Goal: Information Seeking & Learning: Learn about a topic

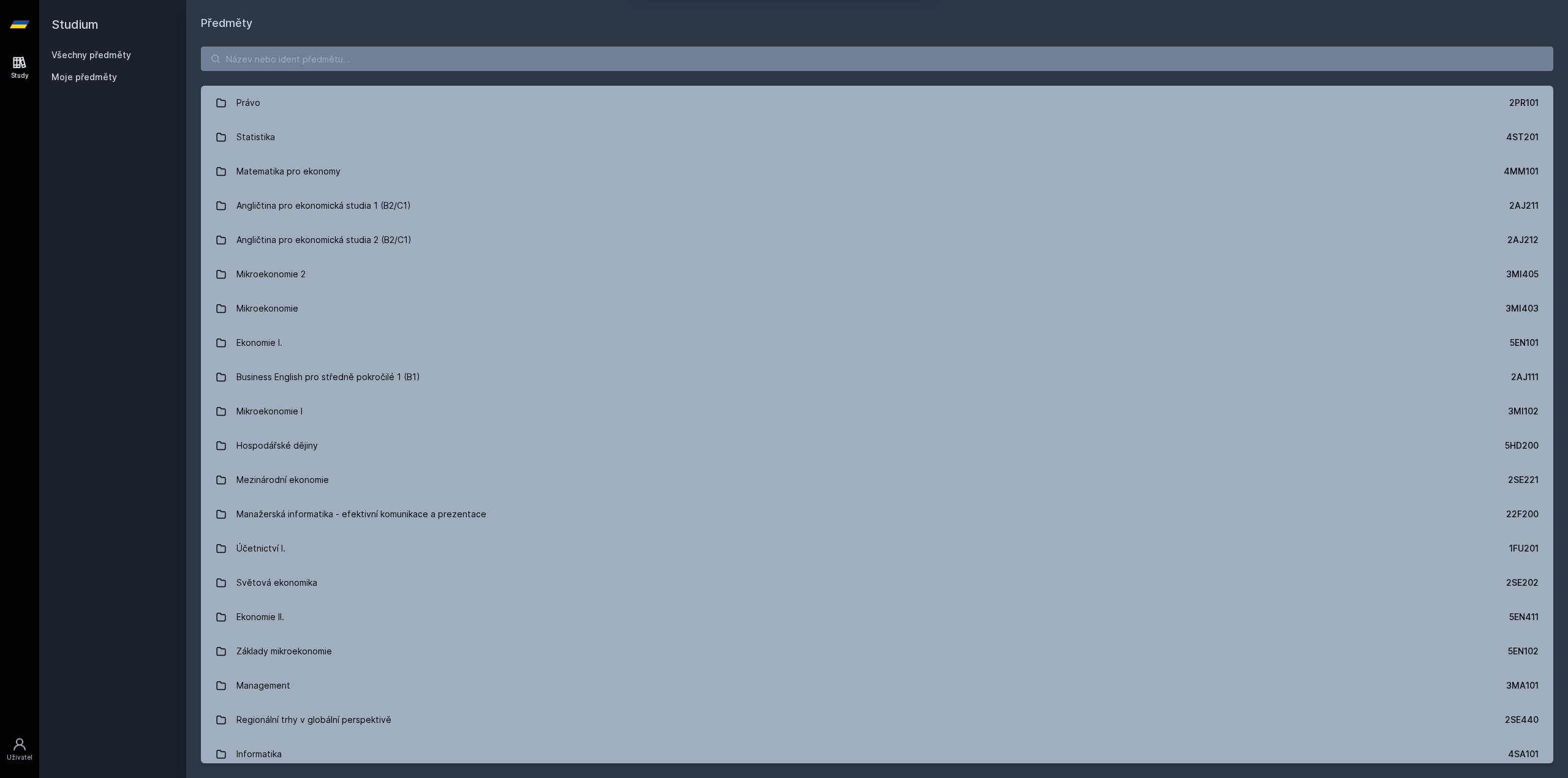
click at [776, 86] on button "Ne" at bounding box center [786, 79] width 44 height 31
click at [496, 54] on input "search" at bounding box center [877, 59] width 1353 height 24
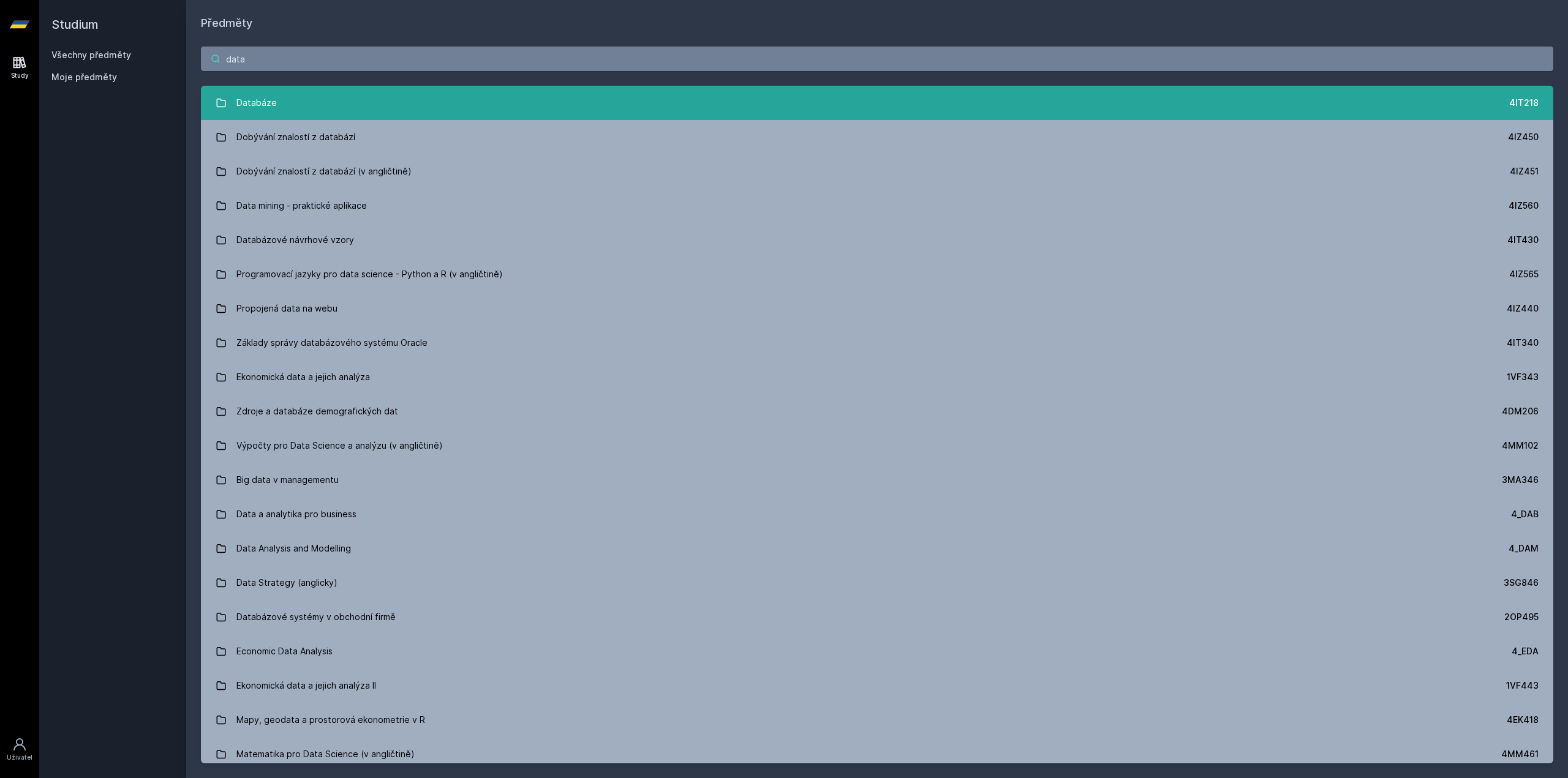
type input "data"
click at [394, 93] on link "Databáze 4IT218" at bounding box center [877, 103] width 1353 height 34
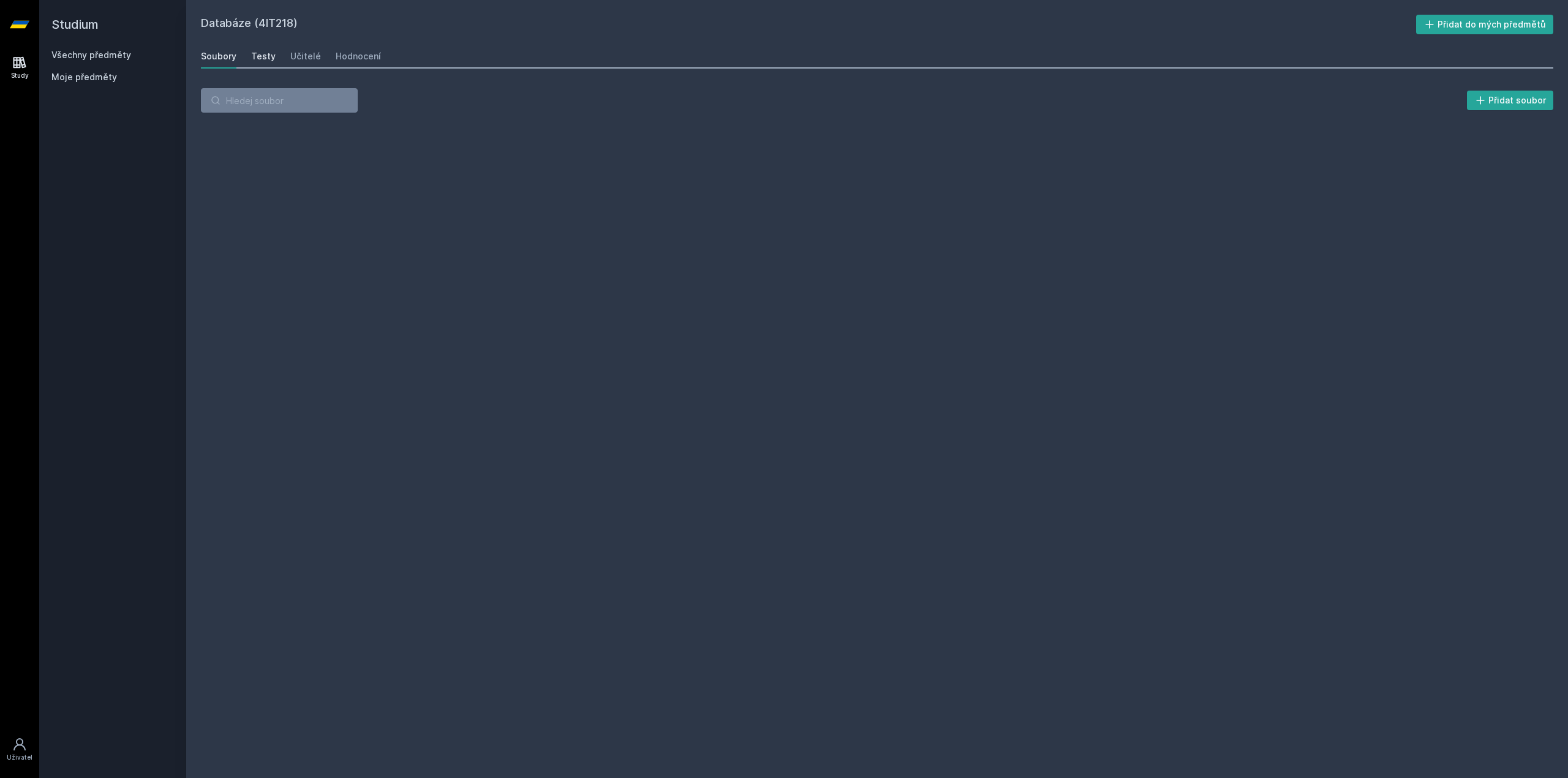
click at [270, 55] on div "Testy" at bounding box center [264, 56] width 24 height 12
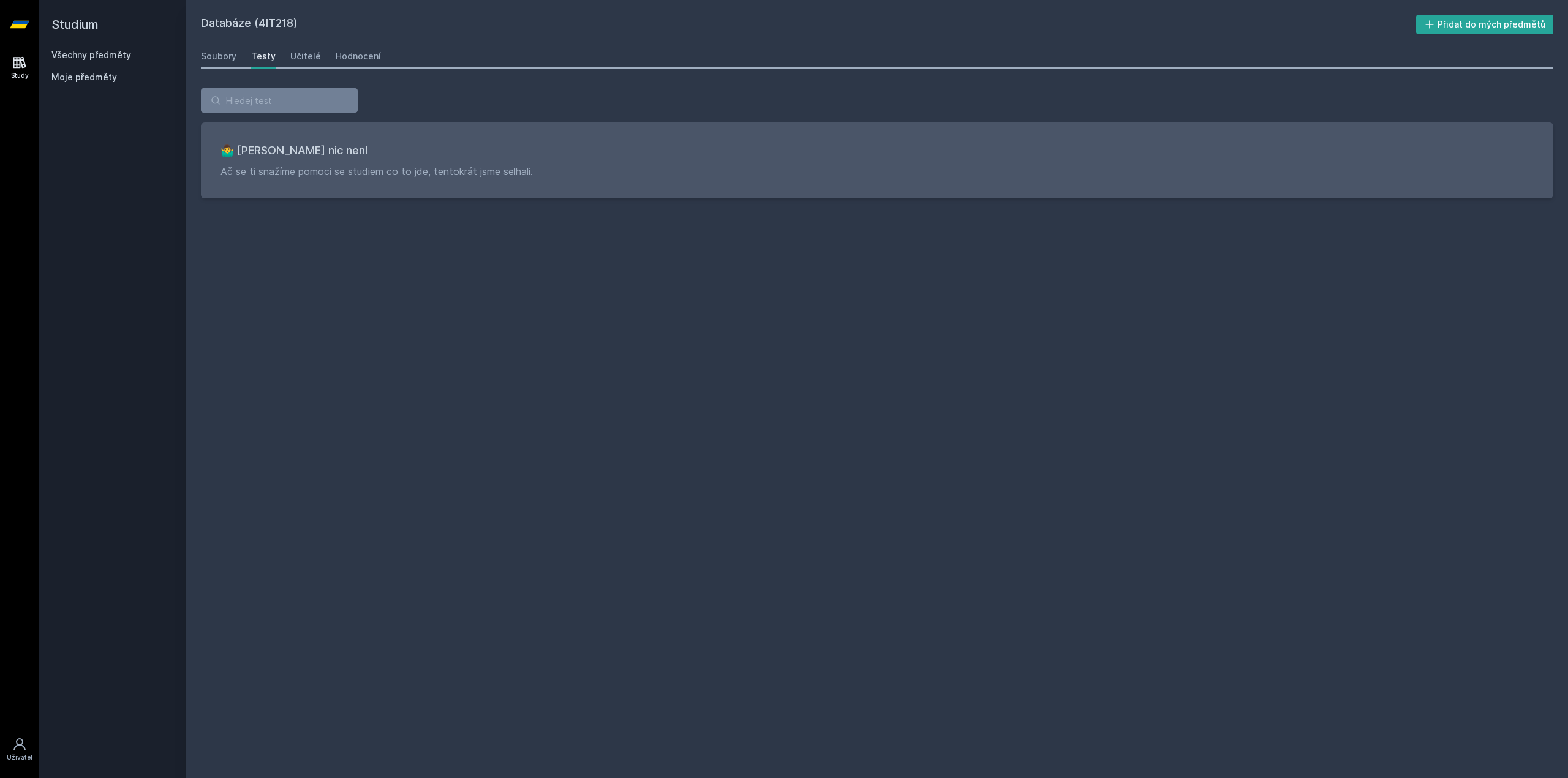
click at [317, 61] on div "Soubory Testy Učitelé Hodnocení" at bounding box center [877, 56] width 1353 height 24
click at [308, 58] on div "Učitelé" at bounding box center [306, 56] width 31 height 12
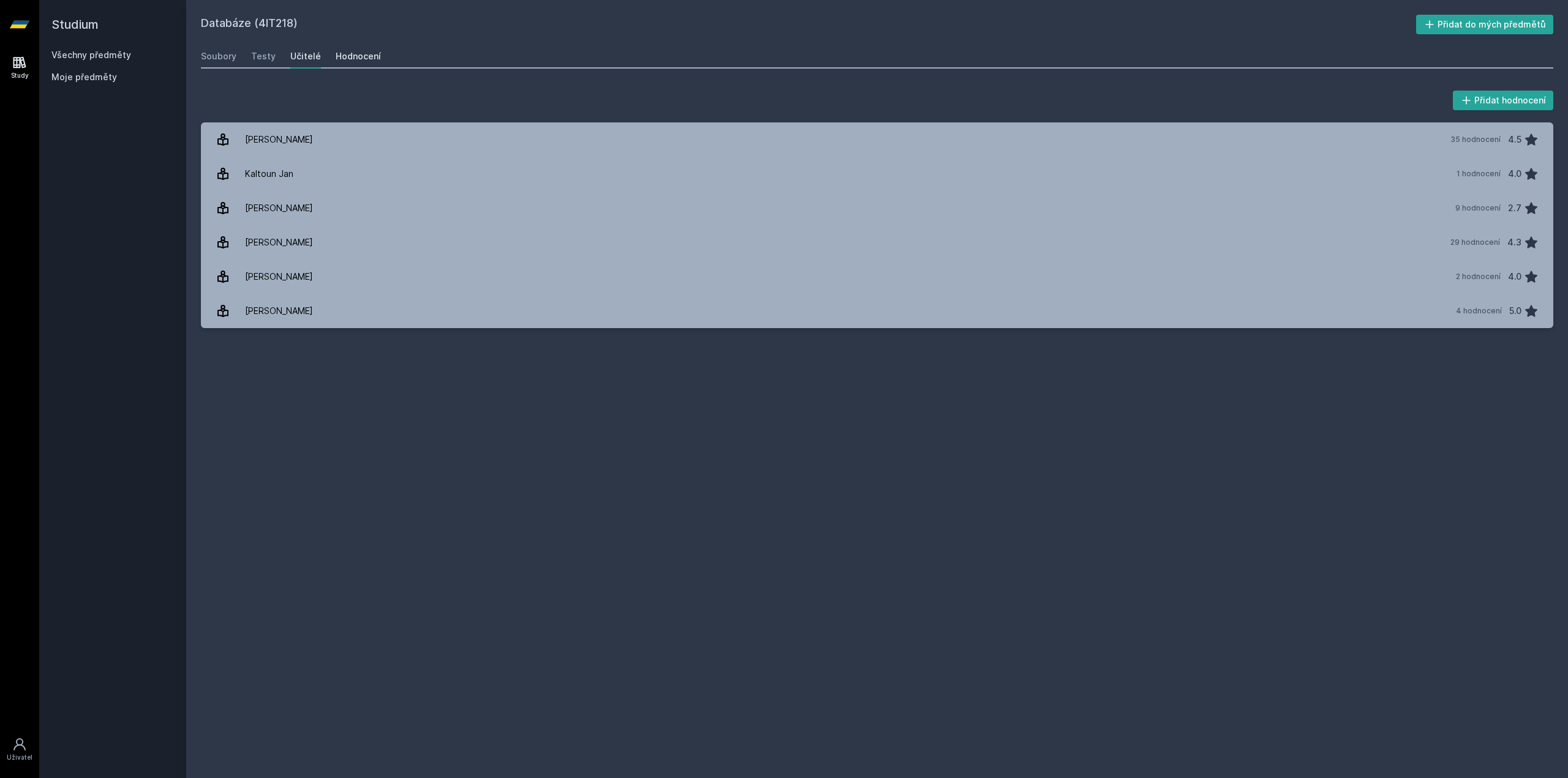
click at [350, 60] on div "Hodnocení" at bounding box center [358, 56] width 46 height 12
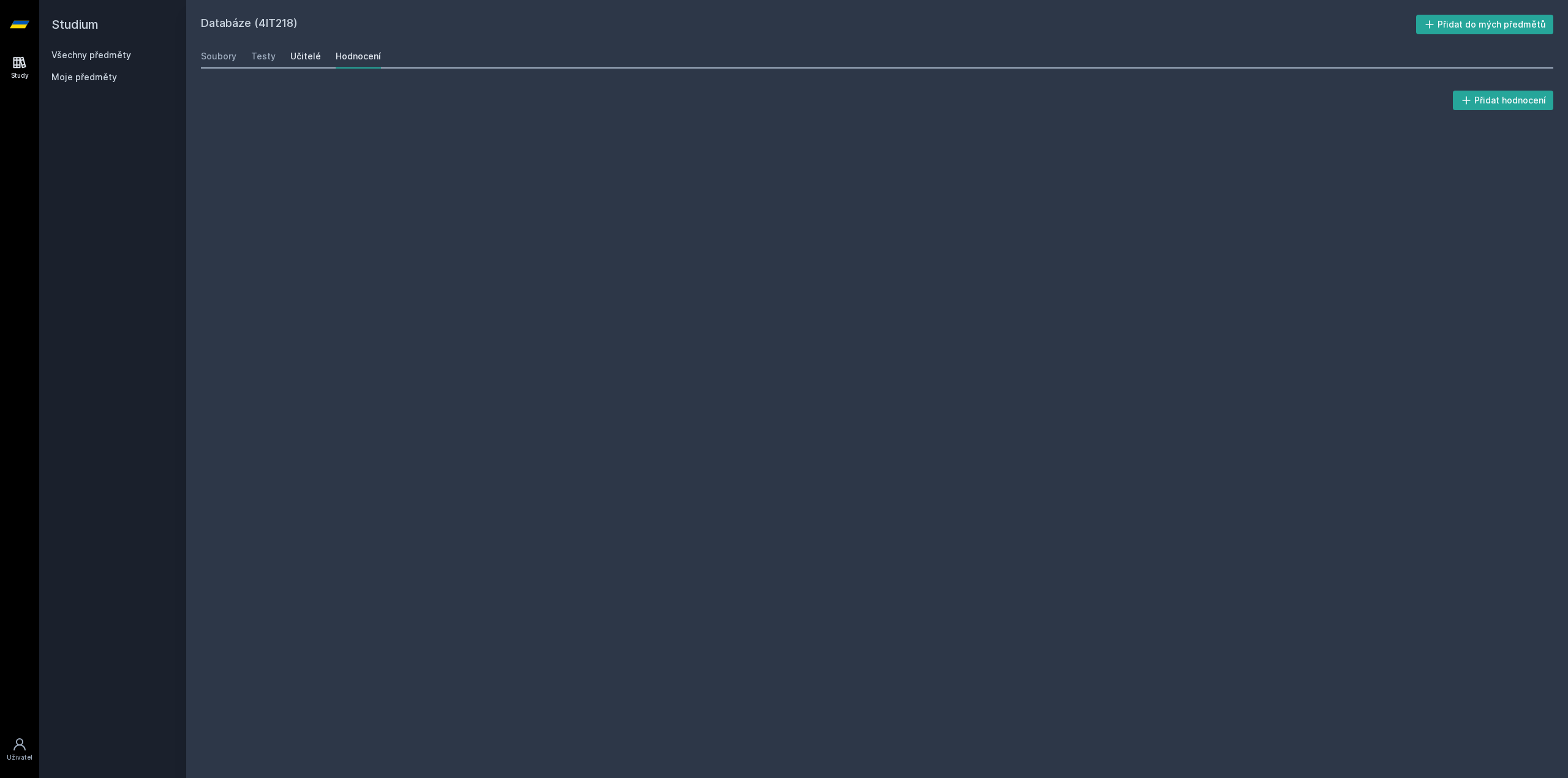
click at [313, 57] on div "Učitelé" at bounding box center [306, 56] width 31 height 12
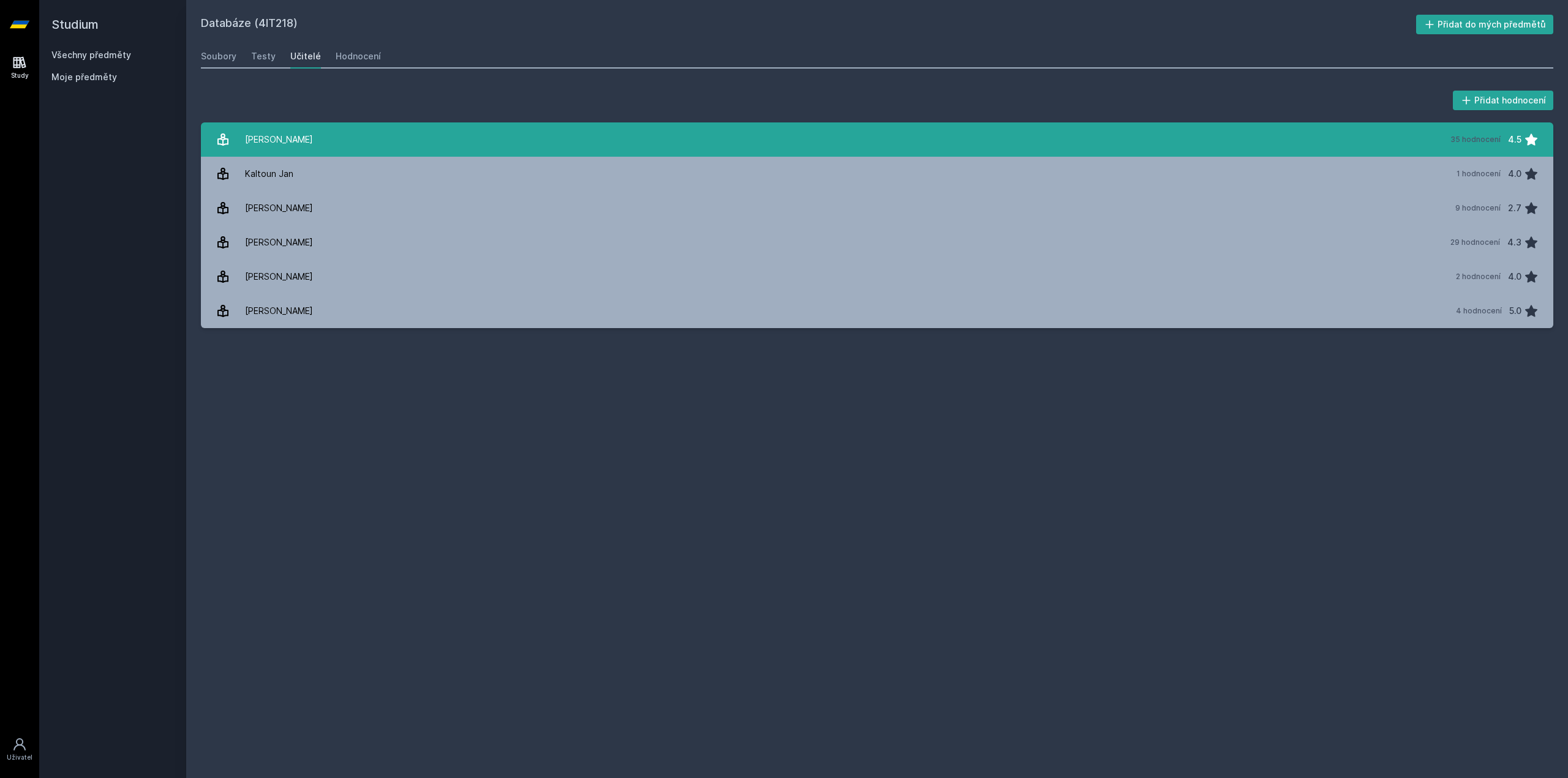
click at [293, 138] on div "[PERSON_NAME]" at bounding box center [278, 139] width 68 height 24
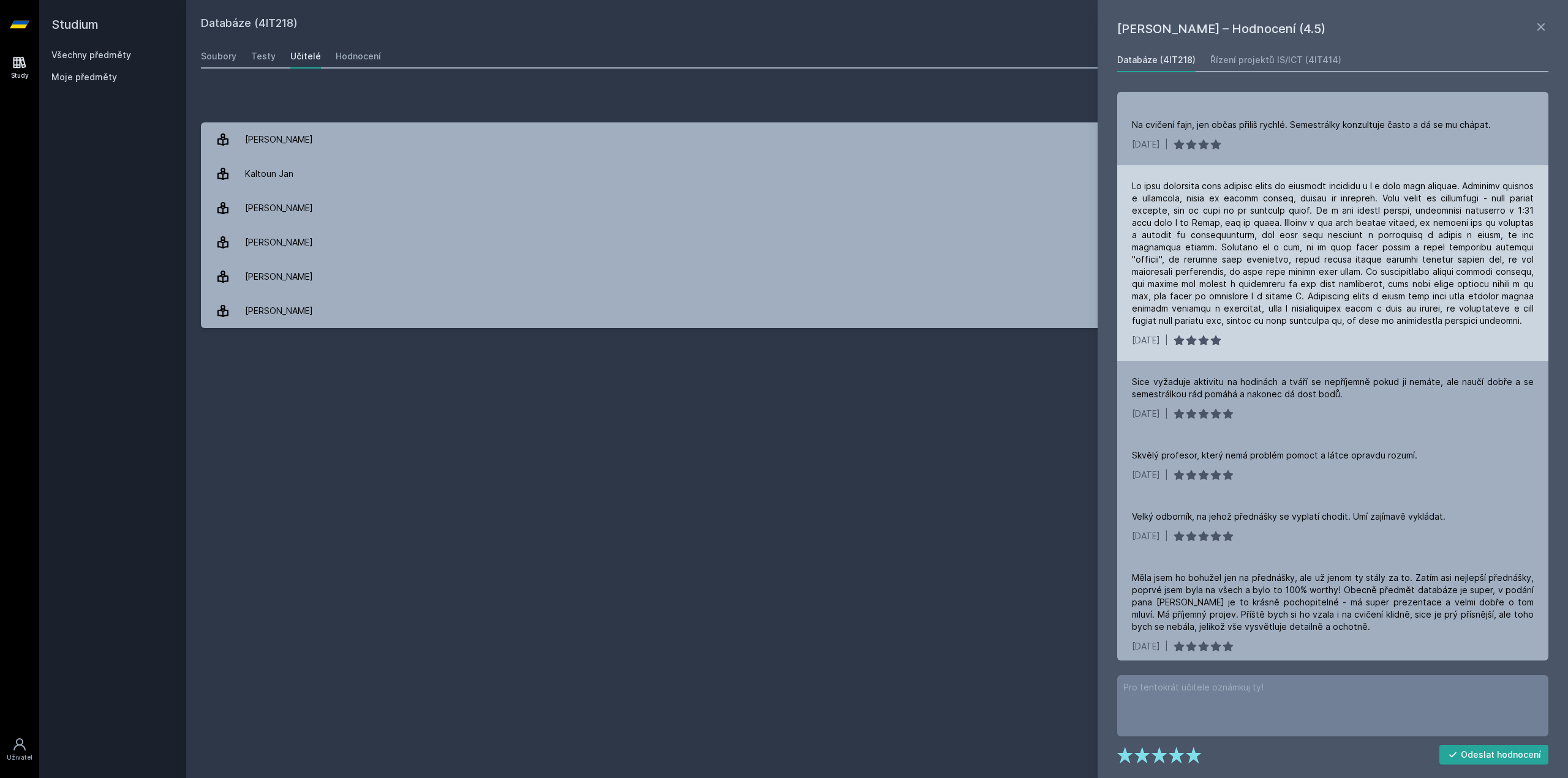
scroll to position [857, 0]
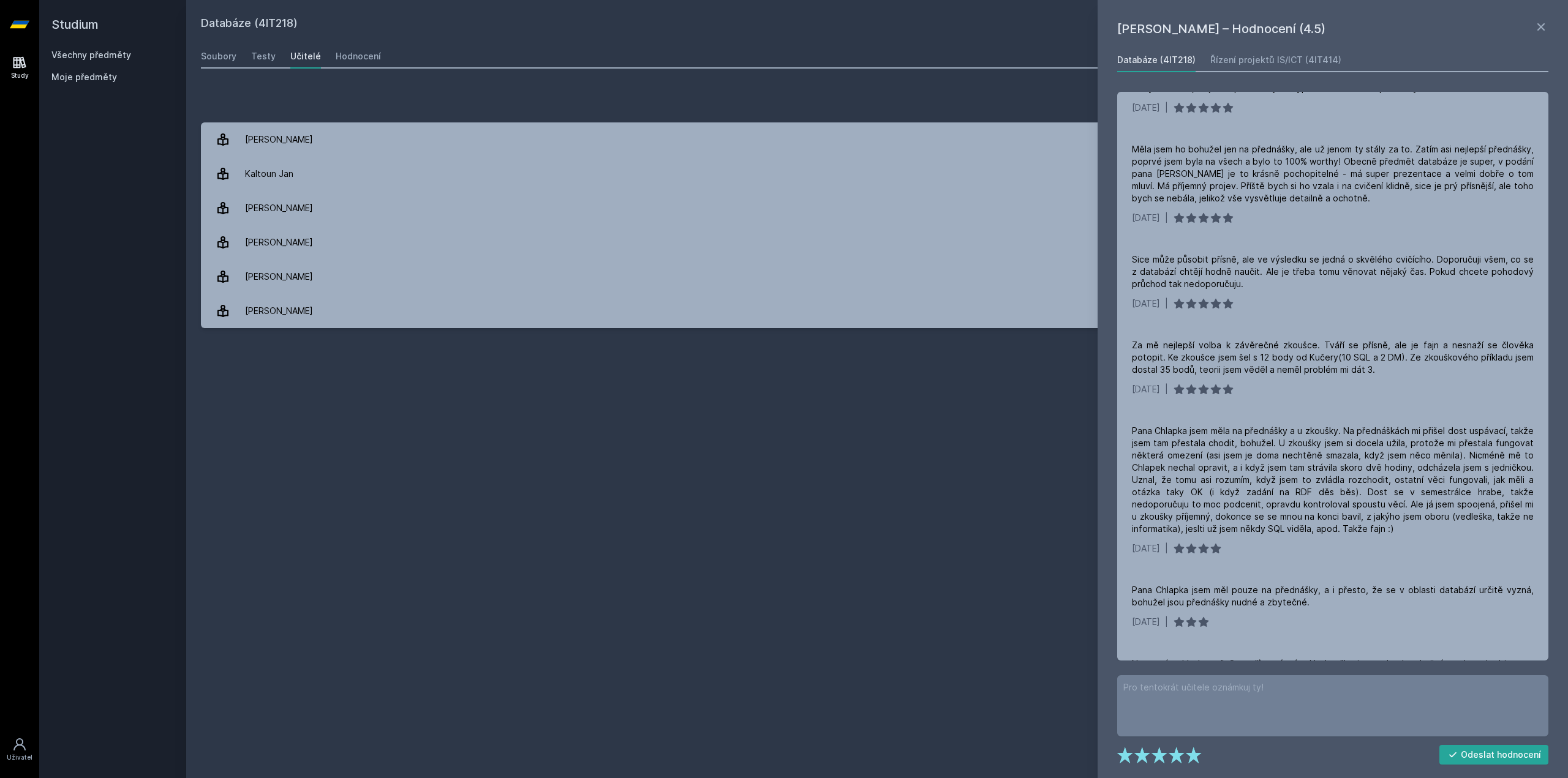
click at [800, 459] on div "Databáze (4IT218) Přidat do mých předmětů [GEOGRAPHIC_DATA] Testy Učitelé Hodno…" at bounding box center [877, 389] width 1353 height 749
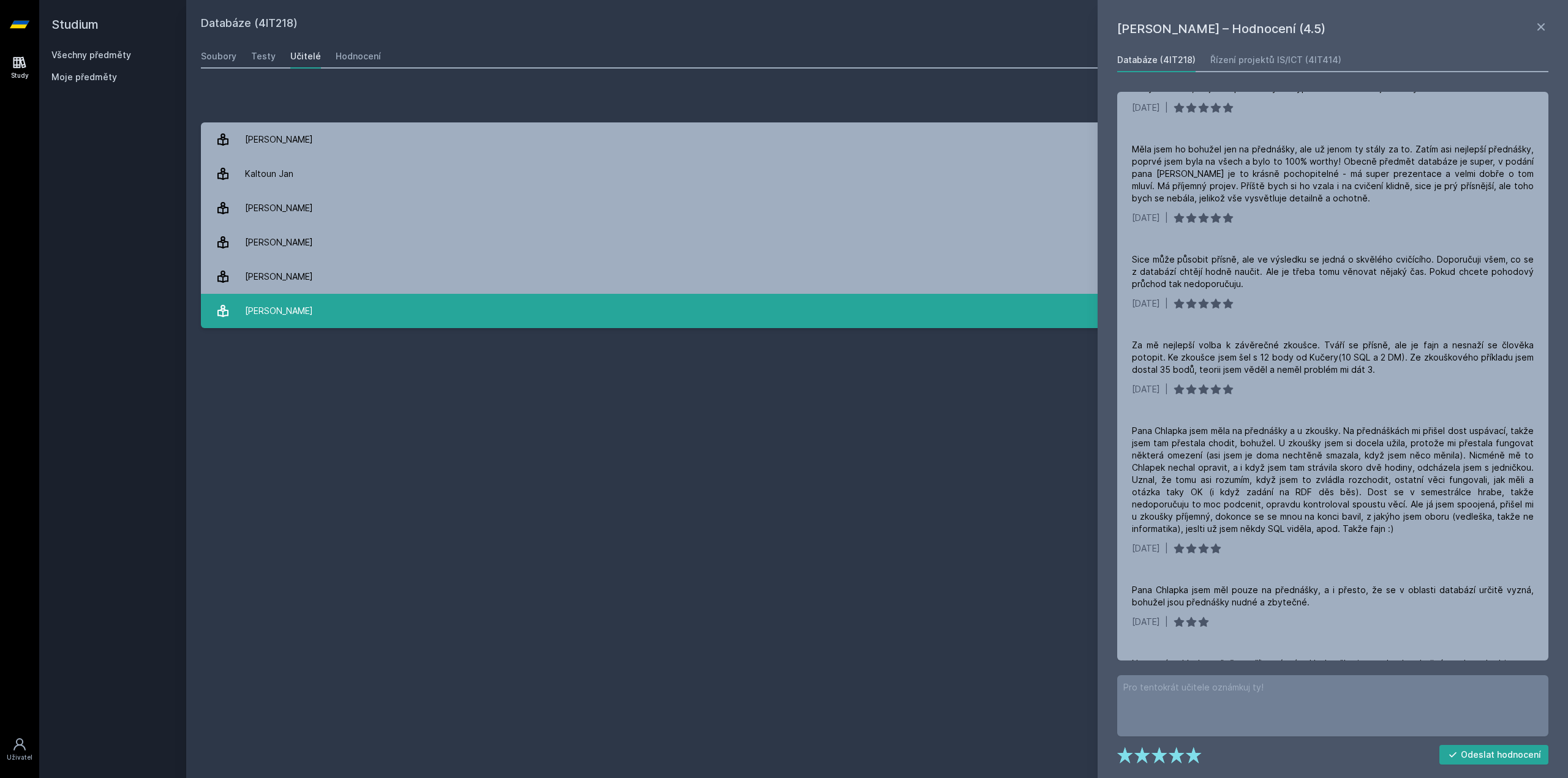
click at [418, 314] on link "[PERSON_NAME] 4 hodnocení 5.0" at bounding box center [877, 311] width 1353 height 34
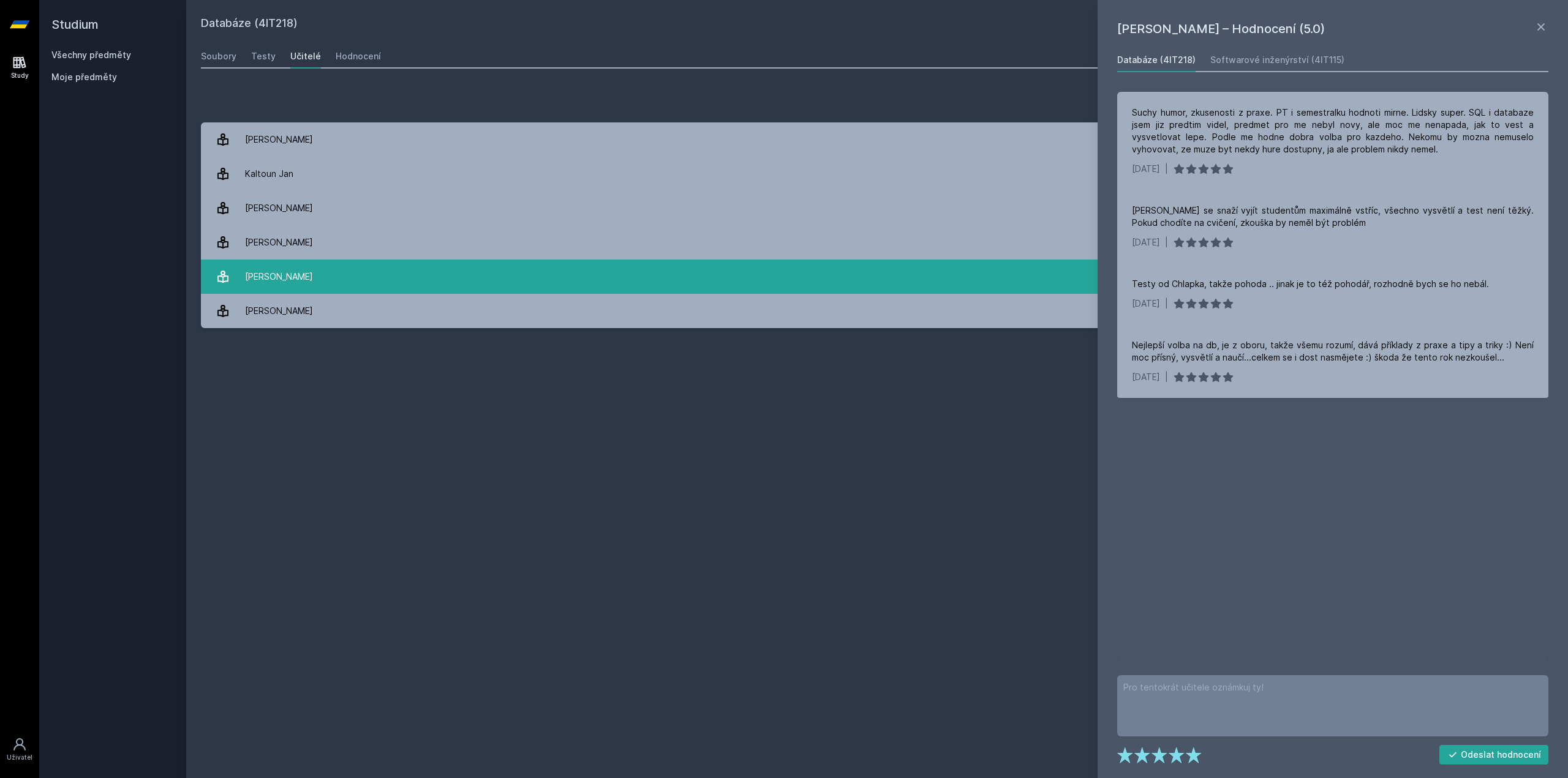
click at [386, 284] on link "[PERSON_NAME] 2 hodnocení 4.0" at bounding box center [877, 276] width 1353 height 34
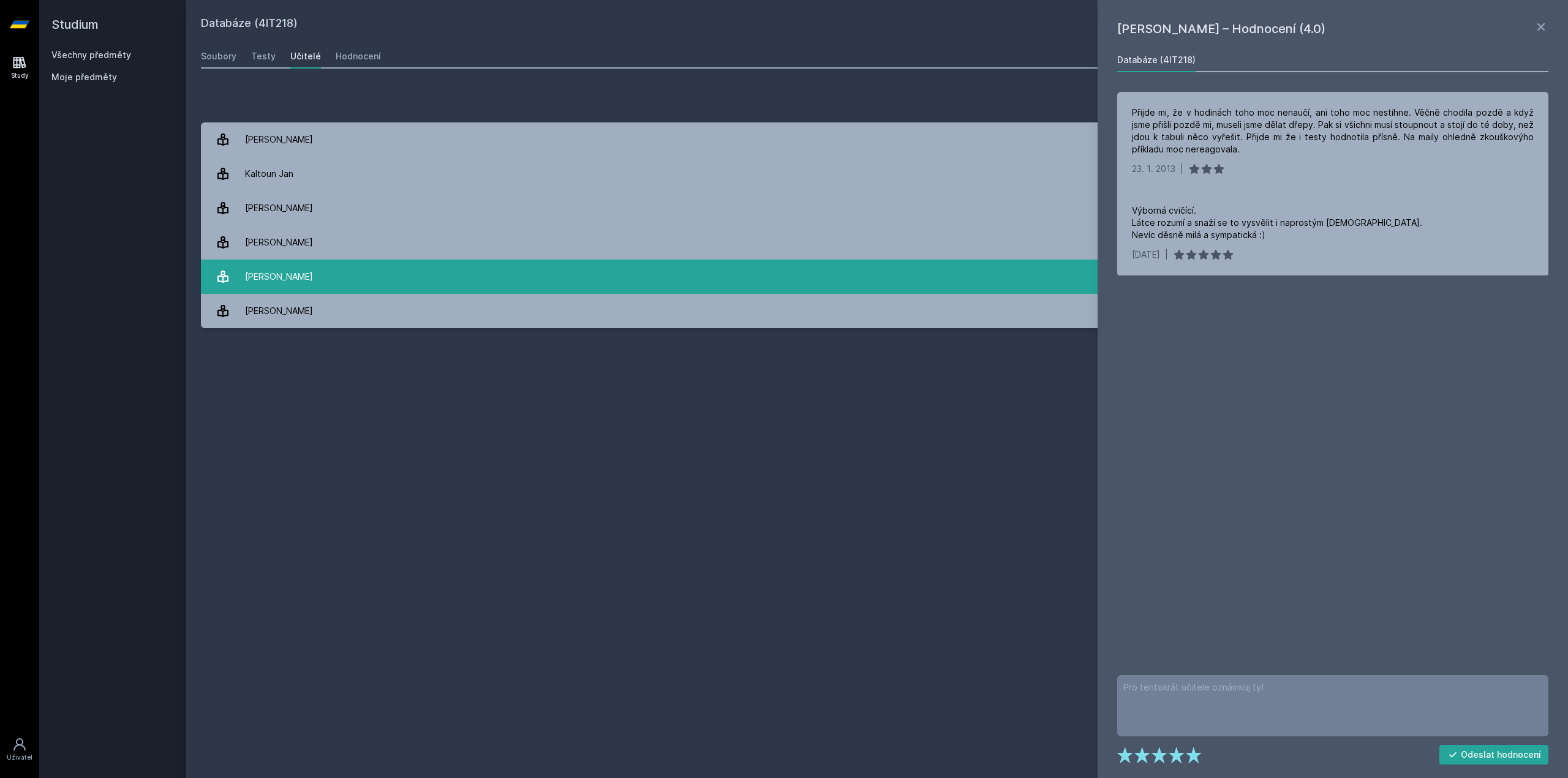
click at [379, 262] on link "[PERSON_NAME] 2 hodnocení 4.0" at bounding box center [877, 276] width 1353 height 34
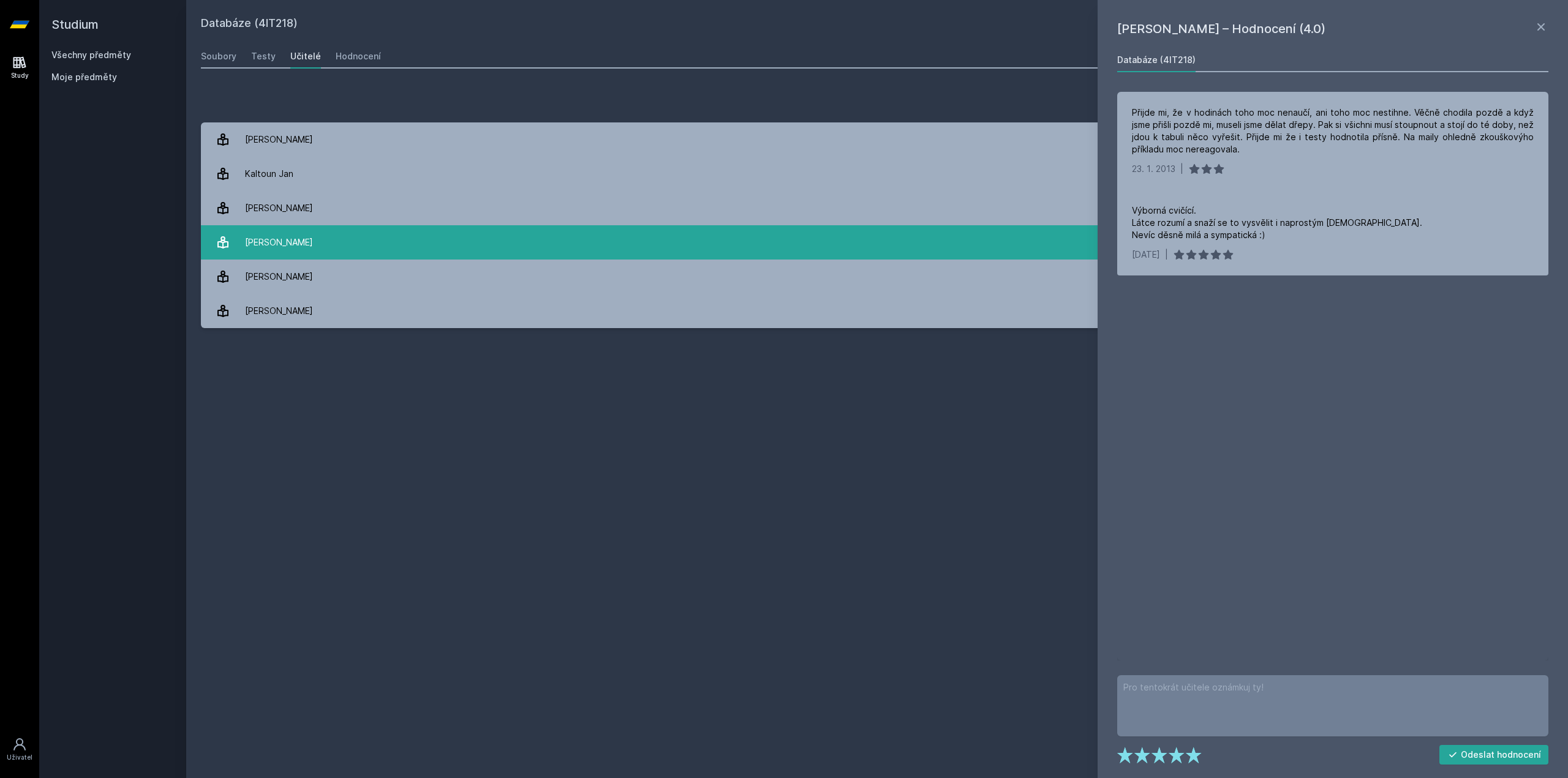
click at [351, 243] on link "[PERSON_NAME] 29 hodnocení 4.3" at bounding box center [877, 242] width 1353 height 34
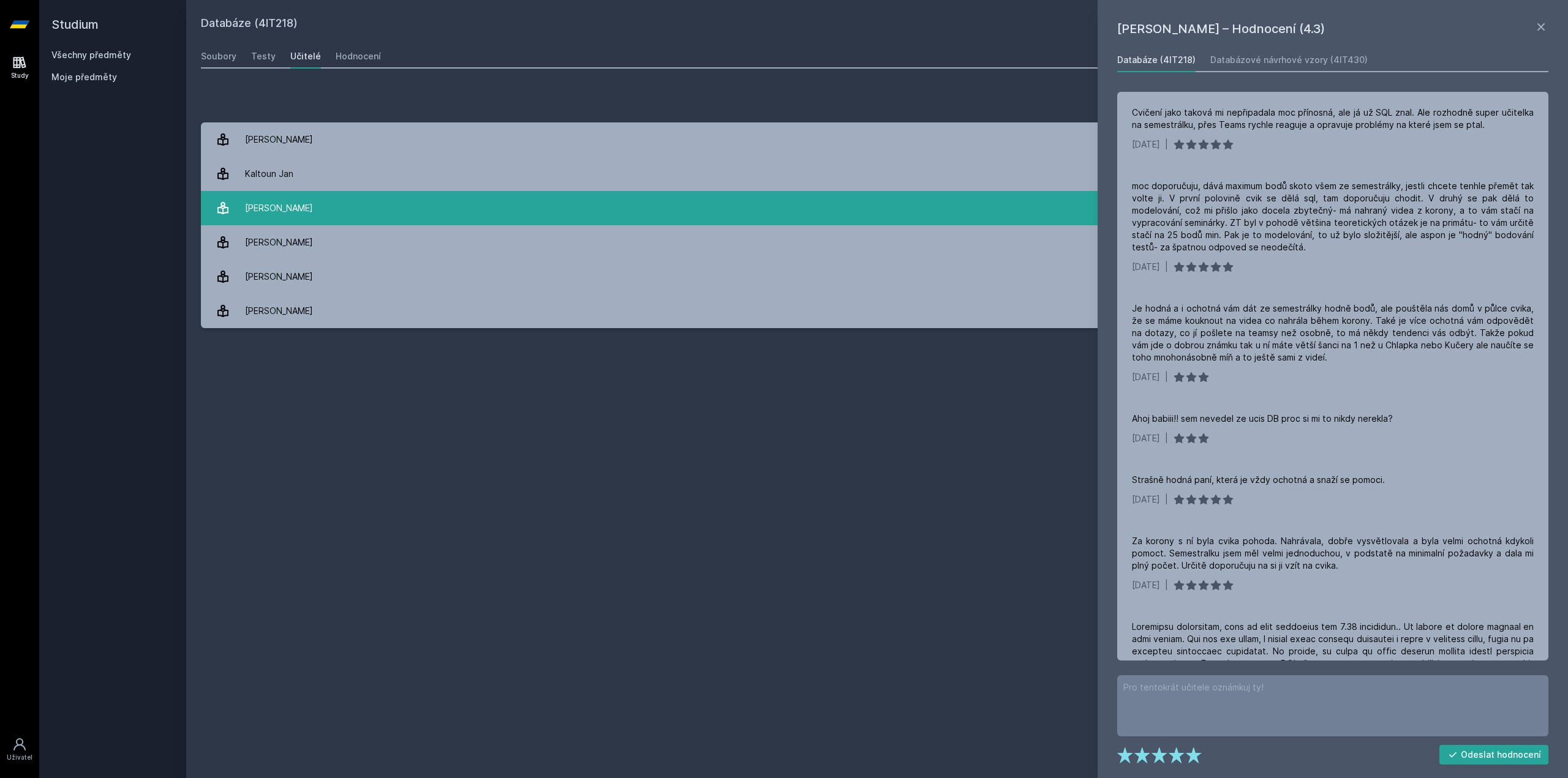
click at [338, 215] on link "[PERSON_NAME][DATE] hodnocení 2.7" at bounding box center [877, 208] width 1353 height 34
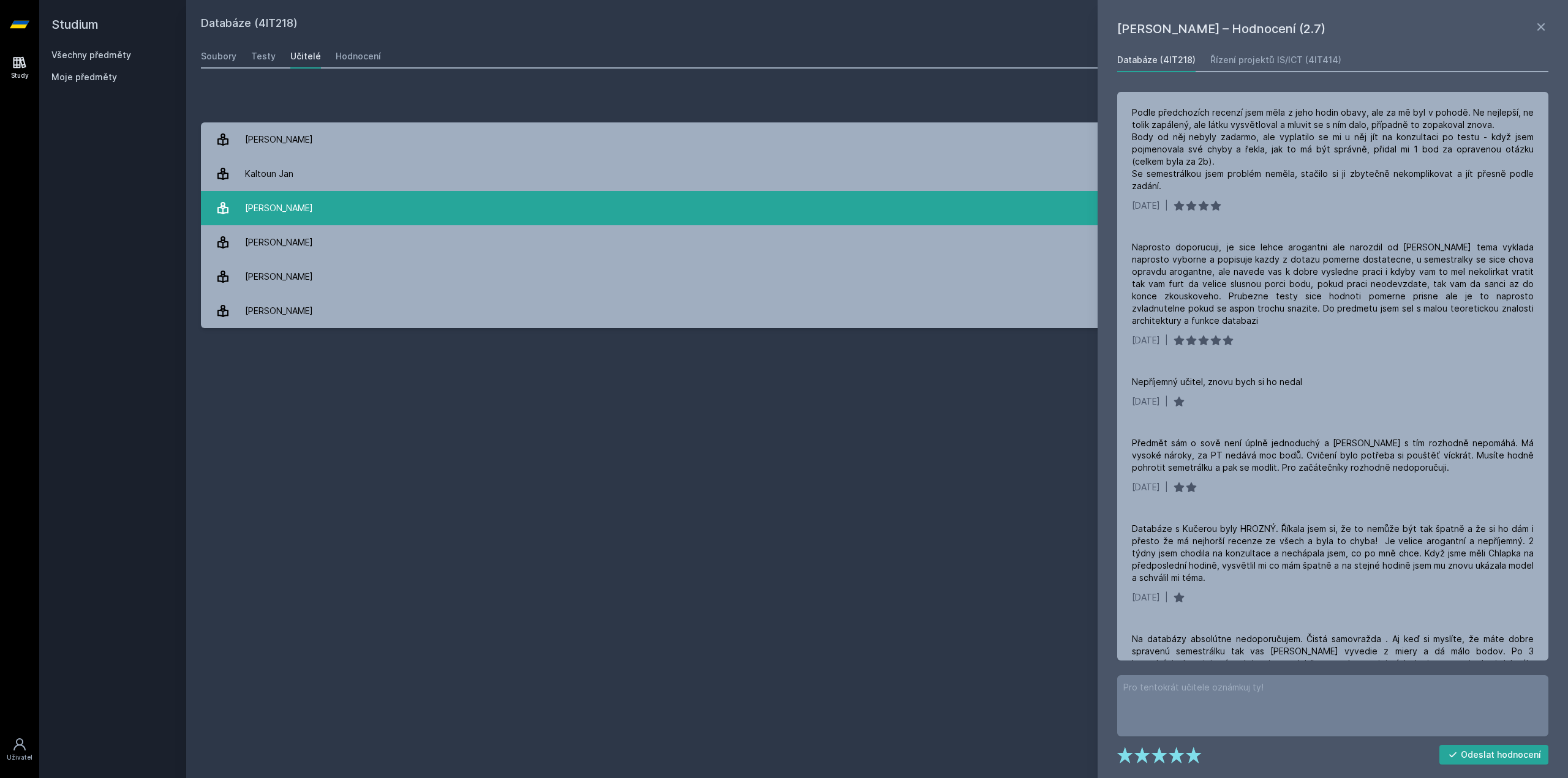
click at [353, 202] on link "[PERSON_NAME][DATE] hodnocení 2.7" at bounding box center [877, 208] width 1353 height 34
click at [347, 191] on link "[PERSON_NAME][DATE] hodnocení 2.7" at bounding box center [877, 208] width 1353 height 34
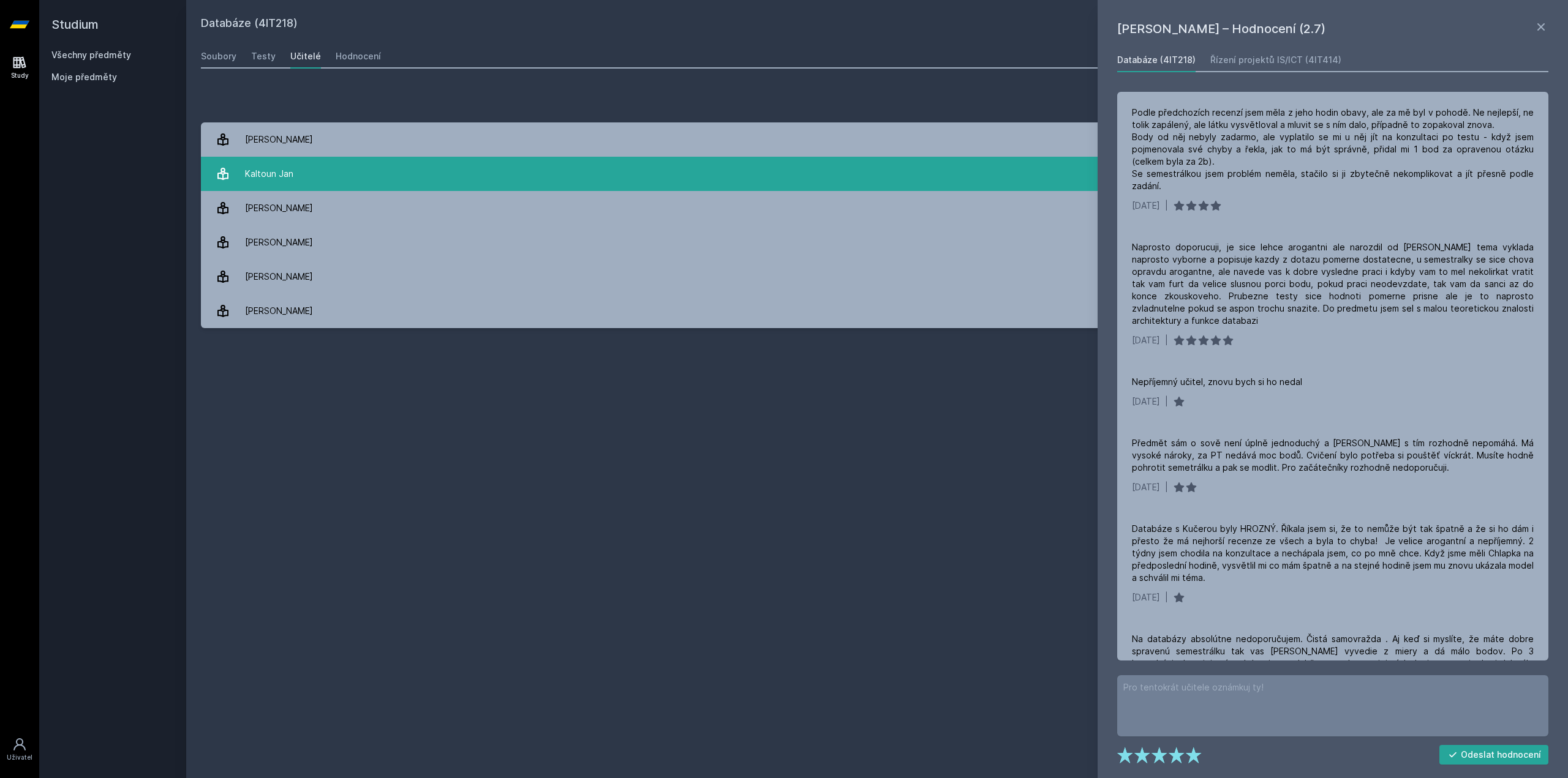
click at [340, 184] on link "Kaltoun [PERSON_NAME][DATE] hodnocení 4.0" at bounding box center [877, 174] width 1353 height 34
